Goal: Information Seeking & Learning: Learn about a topic

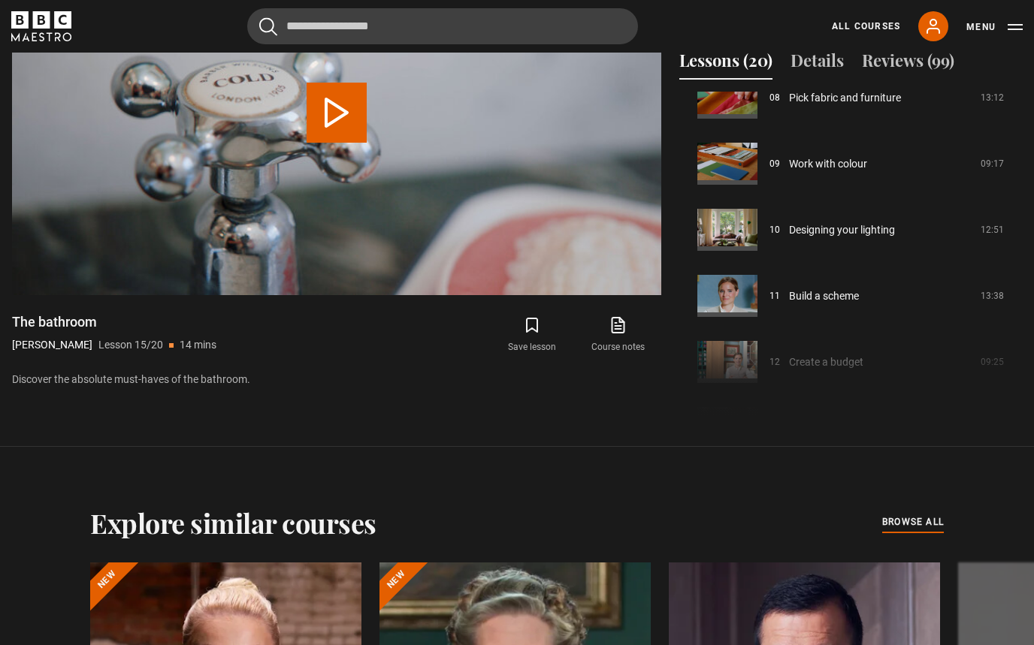
scroll to position [575, 0]
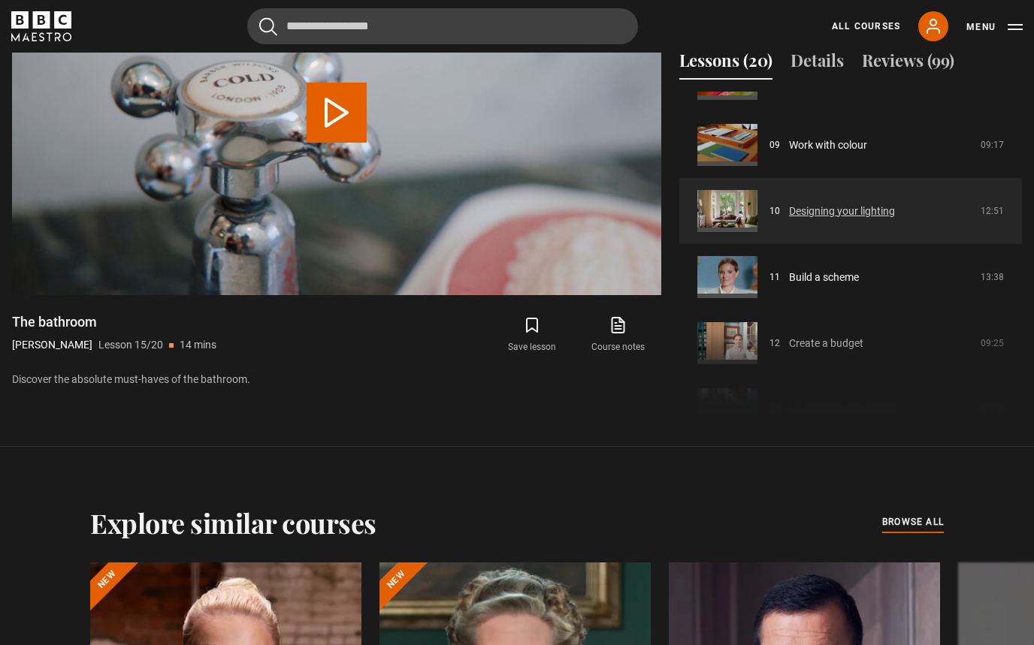
click at [784, 211] on link "Designing your lighting" at bounding box center [842, 212] width 106 height 16
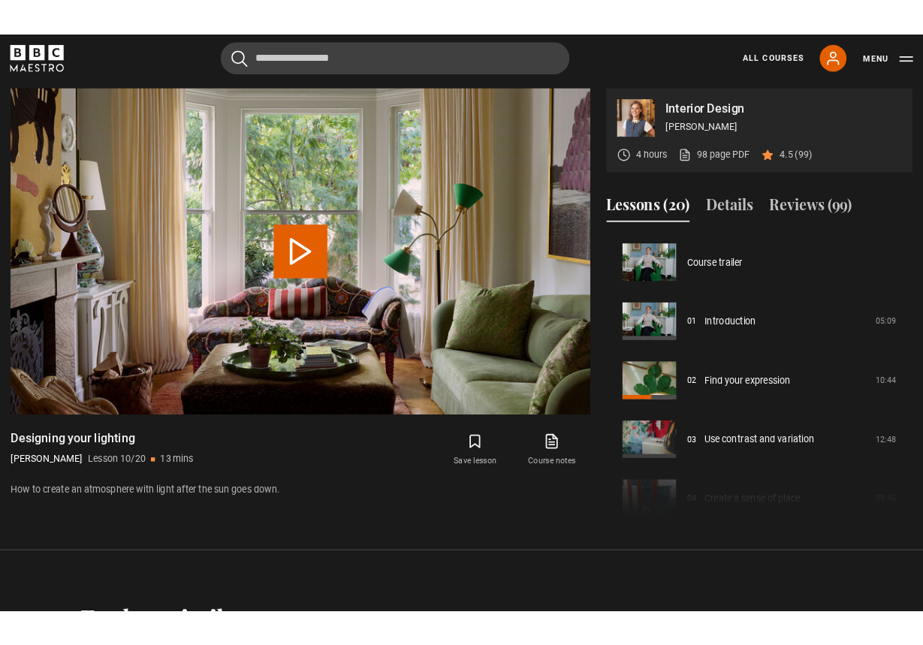
scroll to position [595, 0]
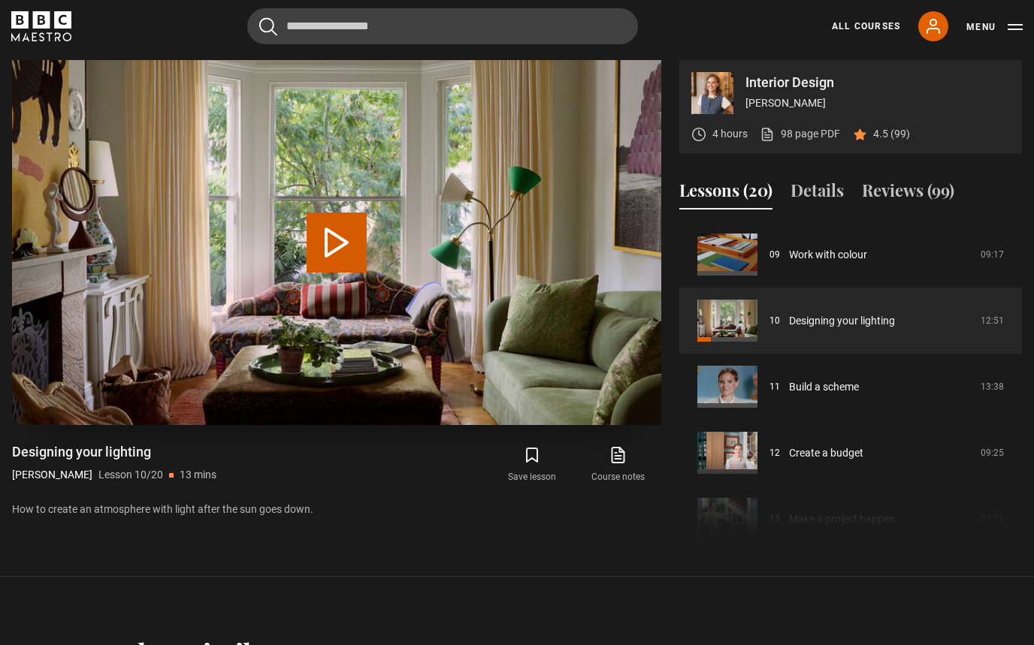
click at [322, 243] on button "Play Lesson Designing your lighting" at bounding box center [337, 243] width 60 height 60
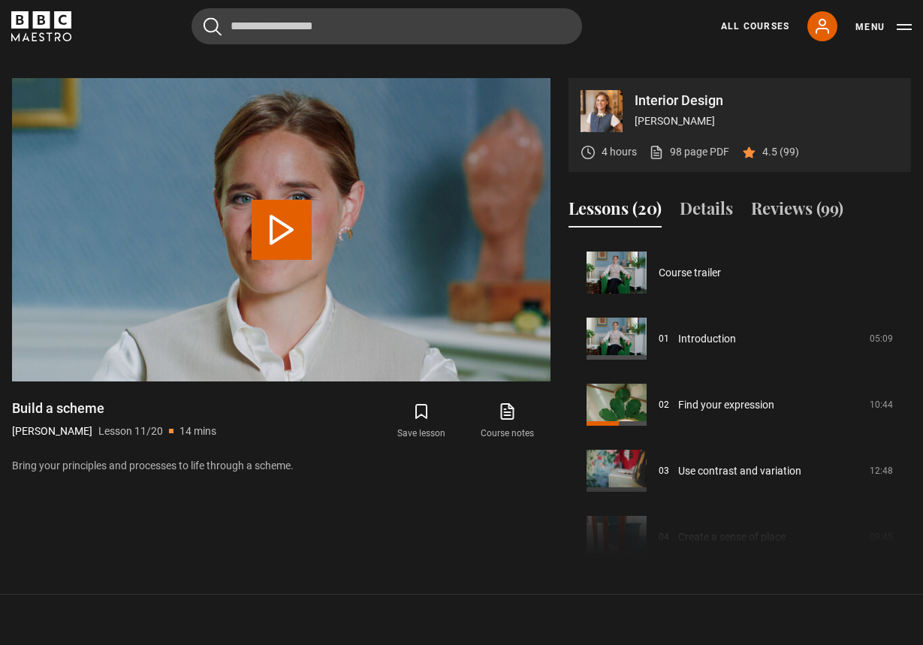
scroll to position [661, 0]
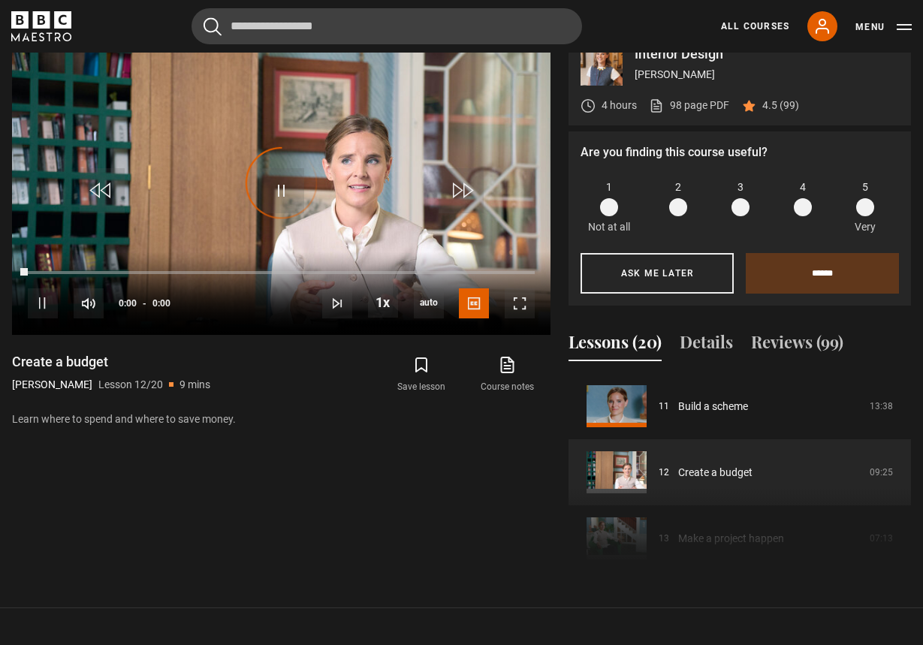
scroll to position [705, 0]
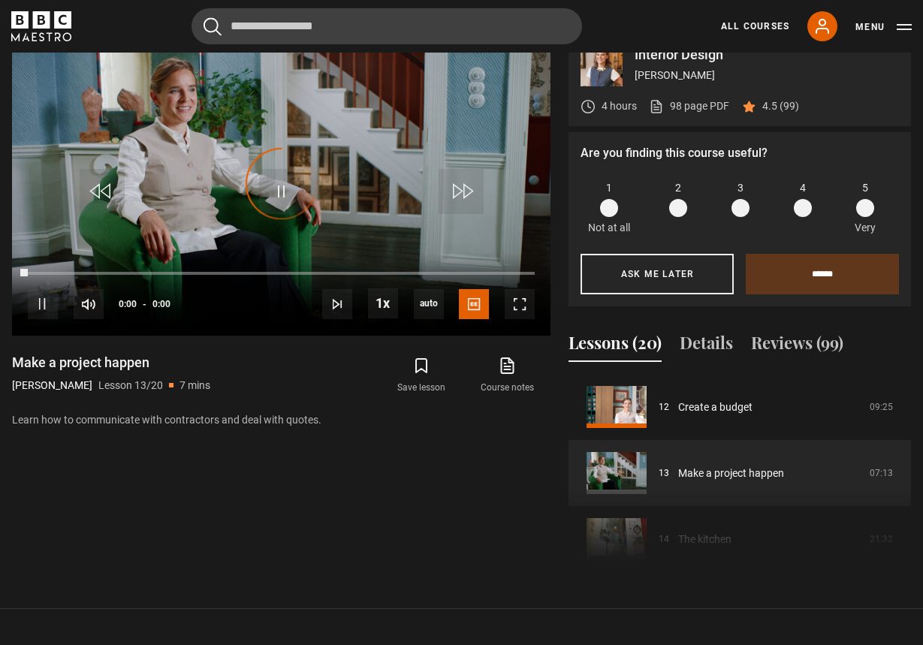
scroll to position [705, 0]
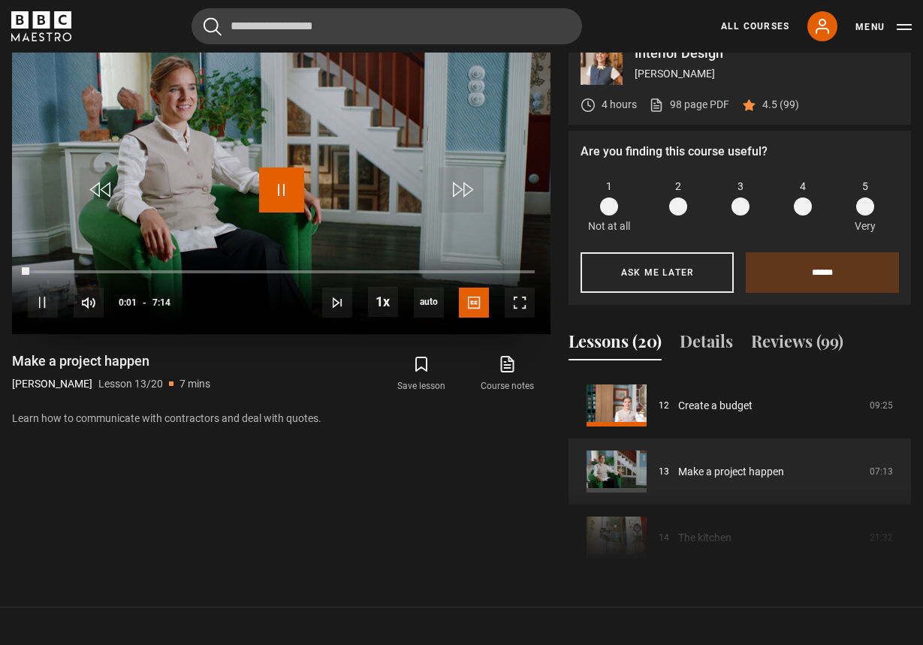
click at [278, 172] on span "Video Player" at bounding box center [281, 190] width 45 height 45
